Goal: Task Accomplishment & Management: Complete application form

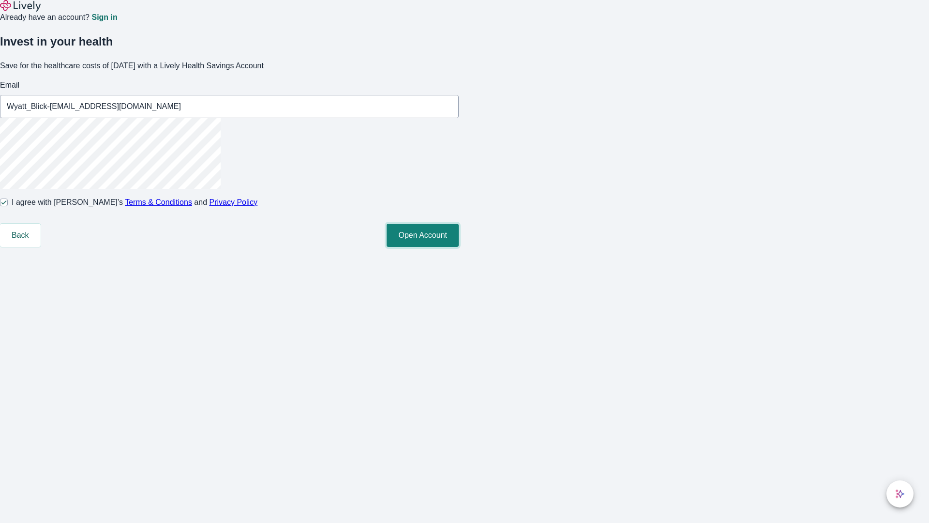
click at [459, 247] on button "Open Account" at bounding box center [423, 235] width 72 height 23
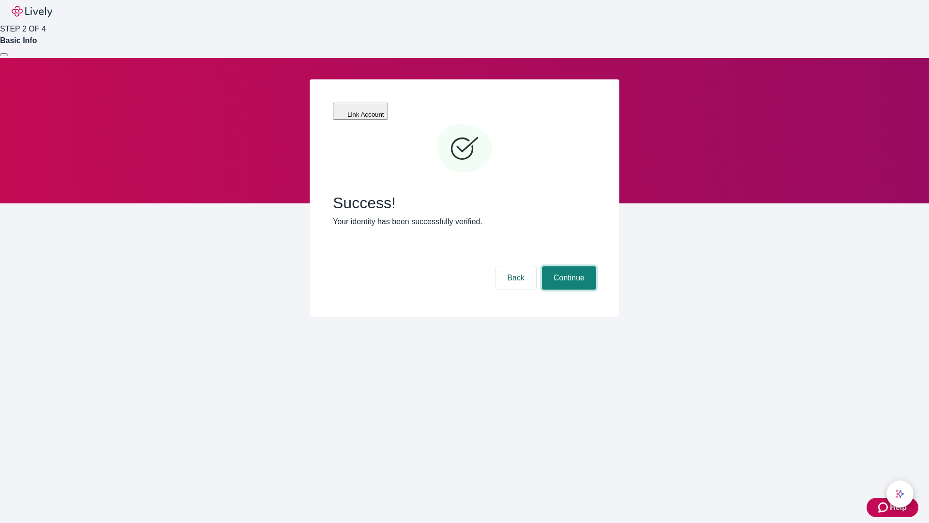
click at [568, 266] on button "Continue" at bounding box center [569, 277] width 54 height 23
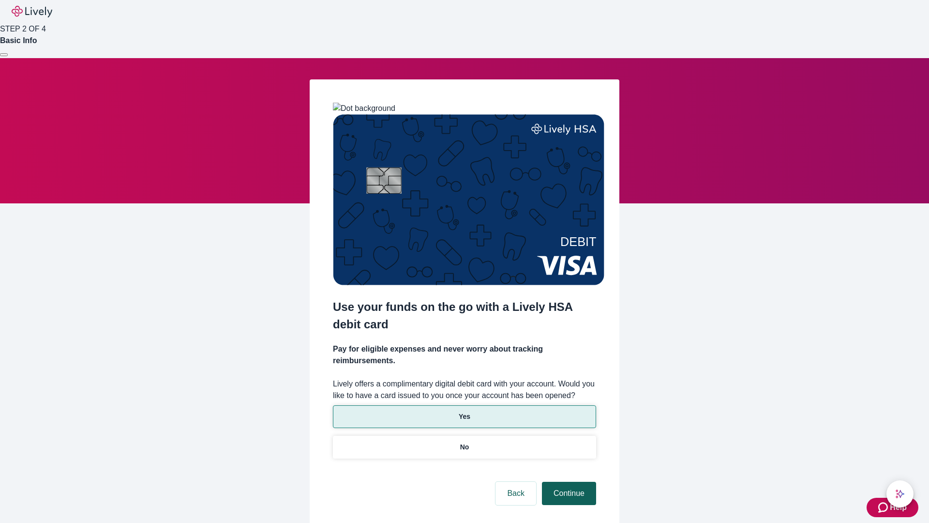
click at [464, 442] on p "No" at bounding box center [464, 447] width 9 height 10
click at [568, 481] on button "Continue" at bounding box center [569, 492] width 54 height 23
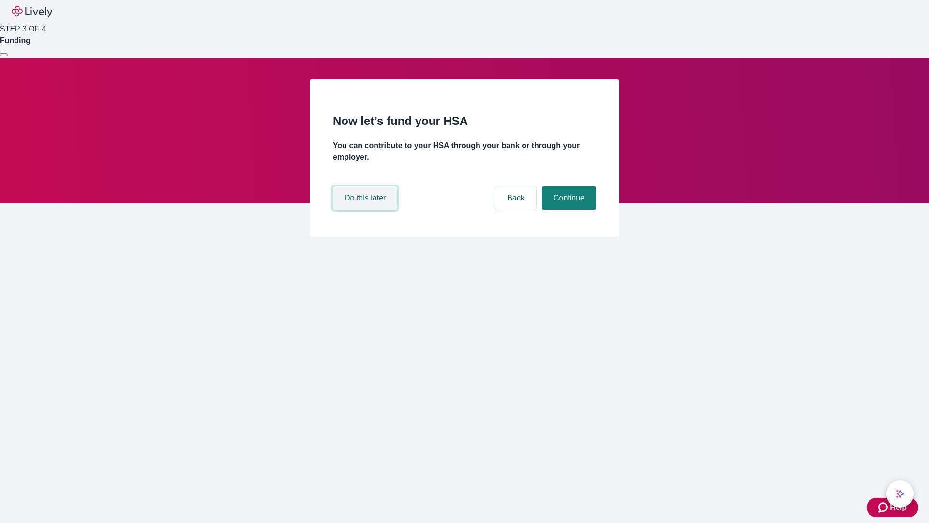
click at [366, 210] on button "Do this later" at bounding box center [365, 197] width 64 height 23
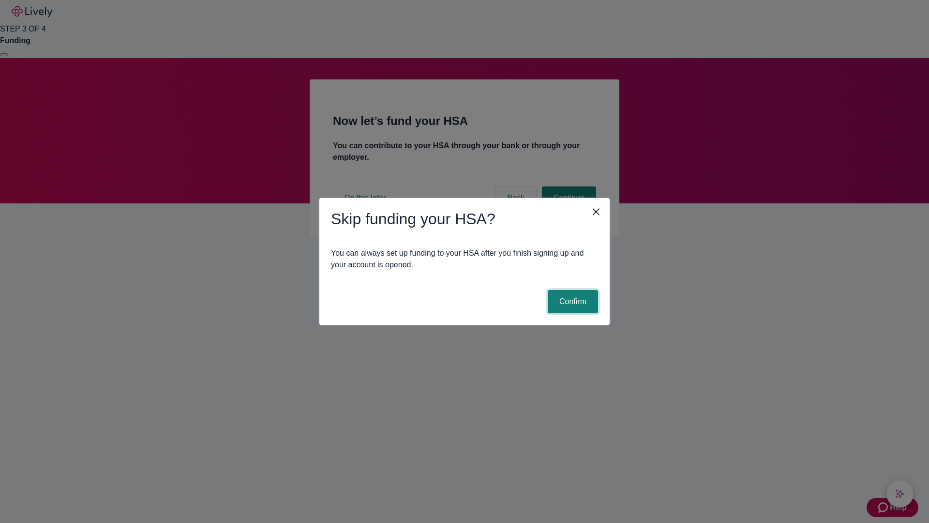
click at [571, 301] on button "Confirm" at bounding box center [573, 301] width 50 height 23
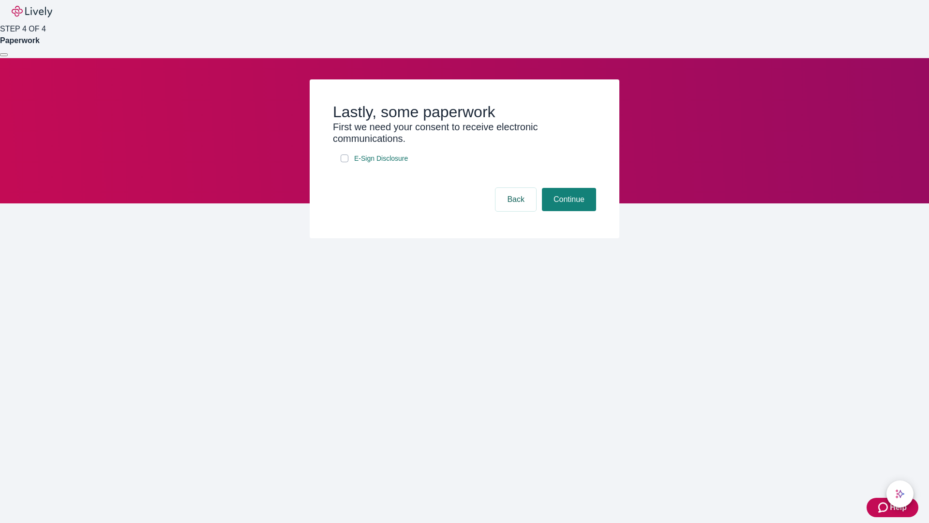
click at [345, 162] on input "E-Sign Disclosure" at bounding box center [345, 158] width 8 height 8
checkbox input "true"
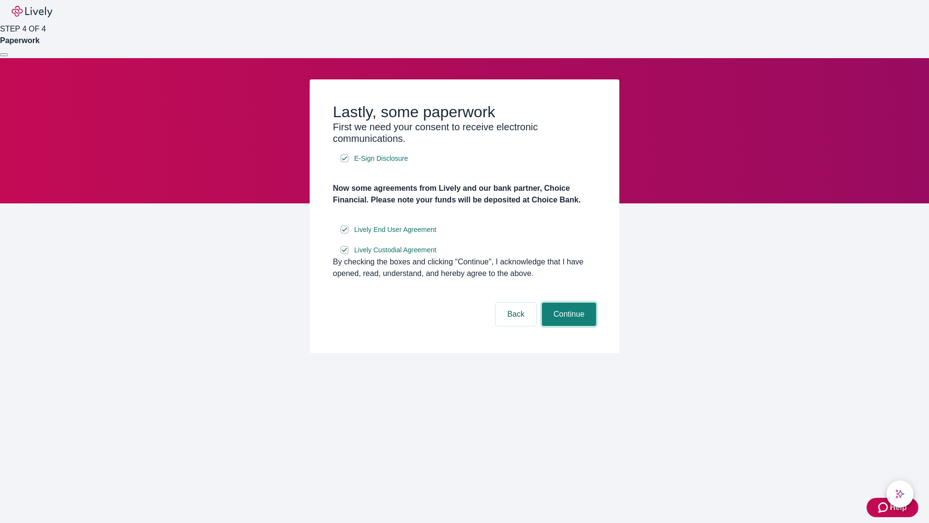
click at [568, 326] on button "Continue" at bounding box center [569, 313] width 54 height 23
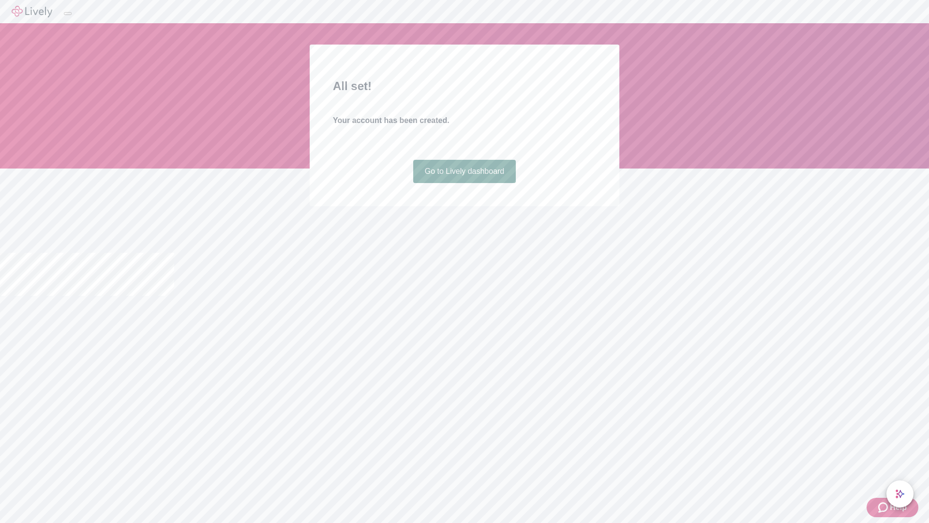
click at [464, 183] on link "Go to Lively dashboard" at bounding box center [464, 171] width 103 height 23
